Goal: Use online tool/utility: Utilize a website feature to perform a specific function

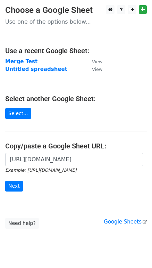
scroll to position [0, 149]
type input "[URL][DOMAIN_NAME]"
click at [7, 187] on input "Next" at bounding box center [14, 186] width 18 height 11
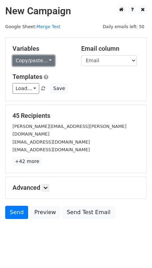
click at [46, 60] on link "Copy/paste..." at bounding box center [34, 60] width 42 height 11
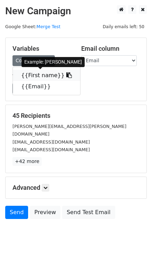
click at [46, 73] on link "{{First name}}" at bounding box center [47, 75] width 68 height 11
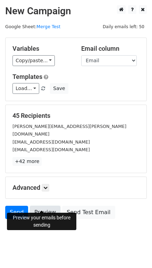
click at [41, 209] on link "Preview" at bounding box center [45, 212] width 31 height 13
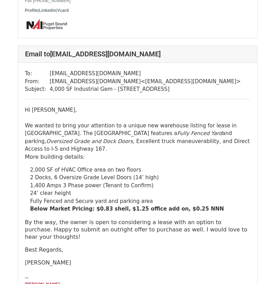
scroll to position [1253, 0]
